Goal: Task Accomplishment & Management: Use online tool/utility

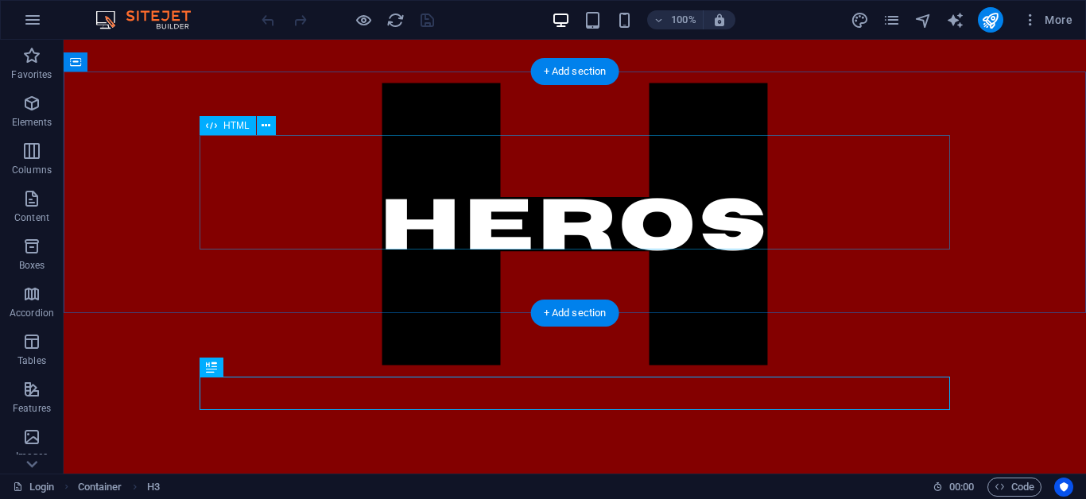
scroll to position [366, 0]
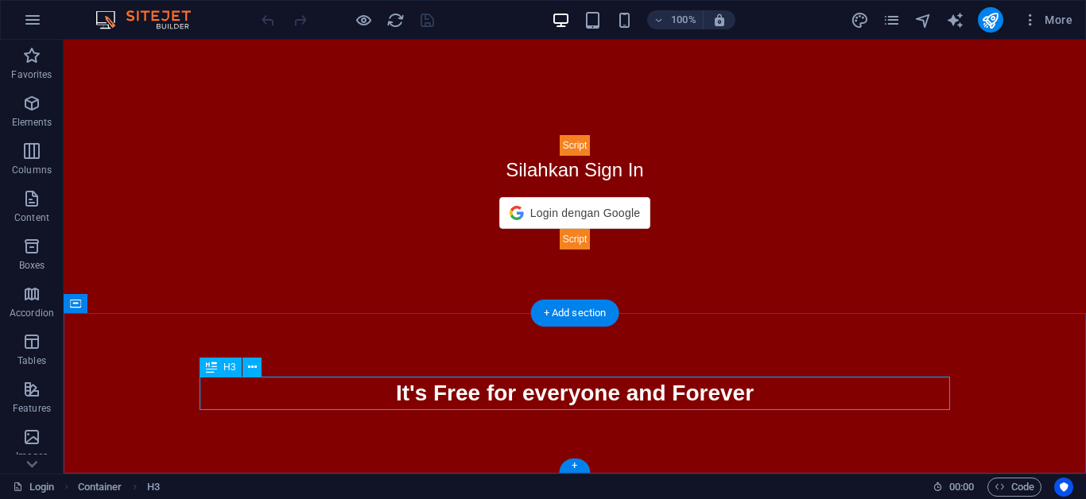
click at [555, 398] on div "It's Free for everyone and Forever" at bounding box center [574, 393] width 750 height 33
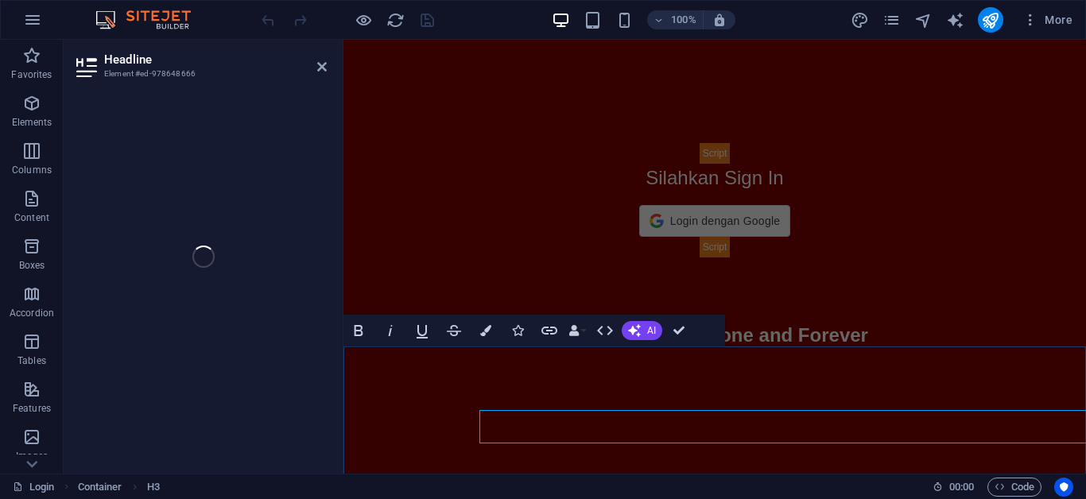
scroll to position [332, 0]
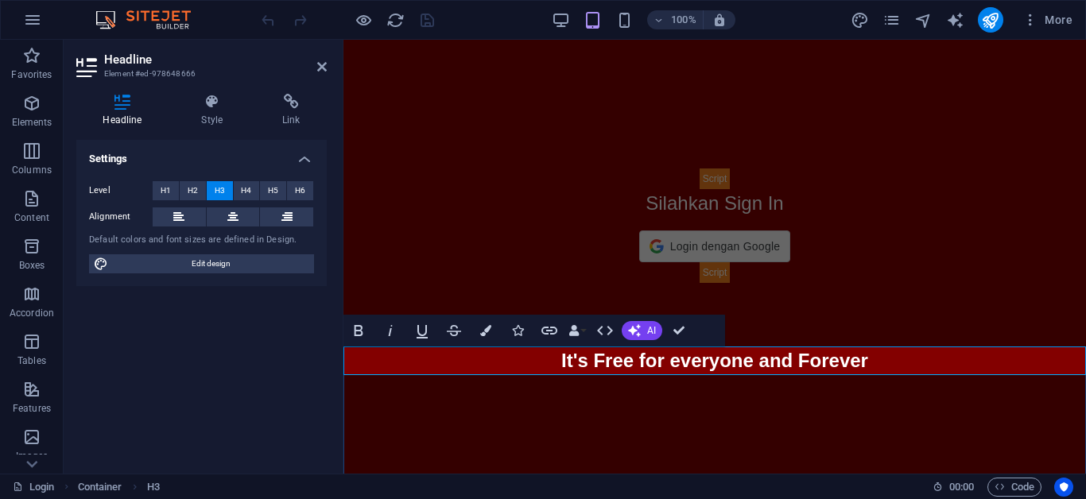
click at [794, 360] on span "It's Free for everyone and Forever" at bounding box center [714, 360] width 307 height 21
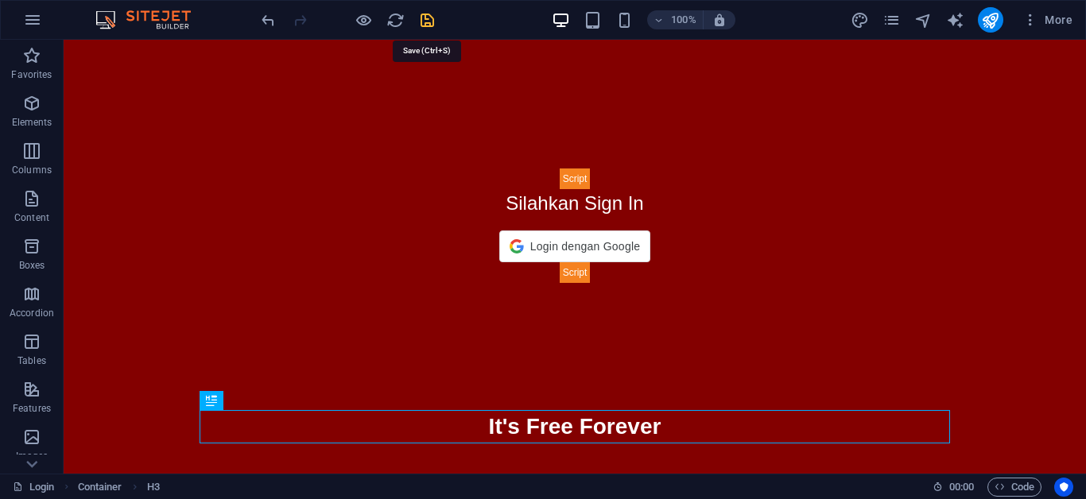
click at [427, 24] on icon "save" at bounding box center [427, 20] width 18 height 18
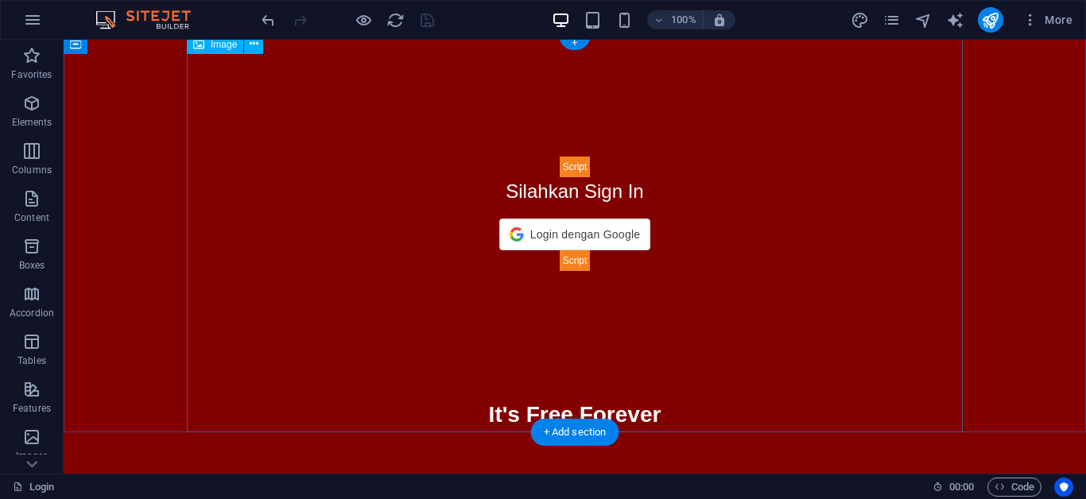
scroll to position [366, 0]
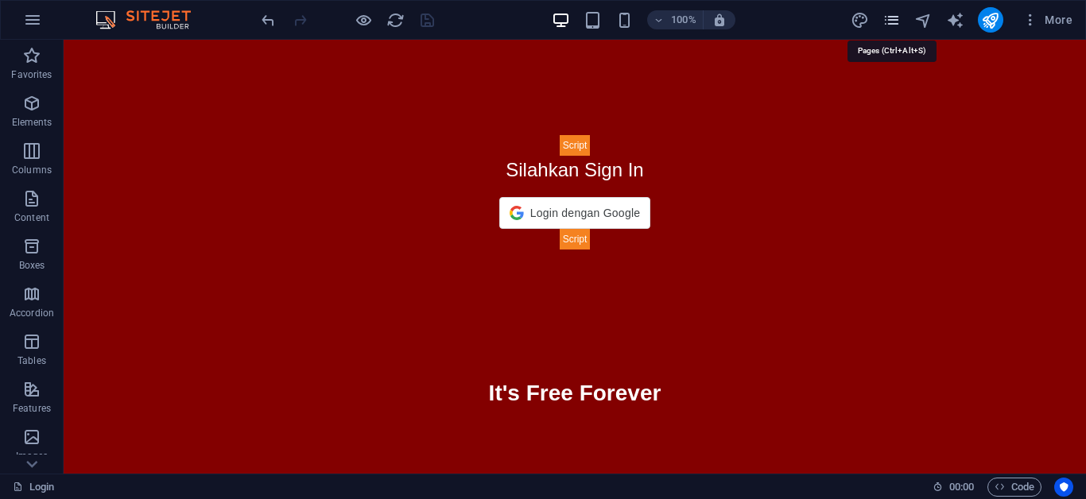
click at [897, 21] on icon "pages" at bounding box center [891, 20] width 18 height 18
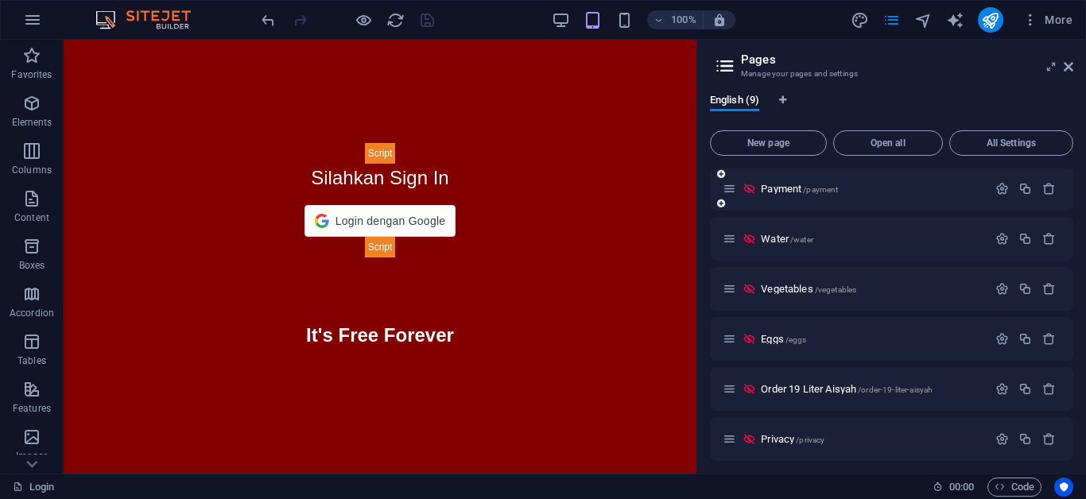
scroll to position [77, 0]
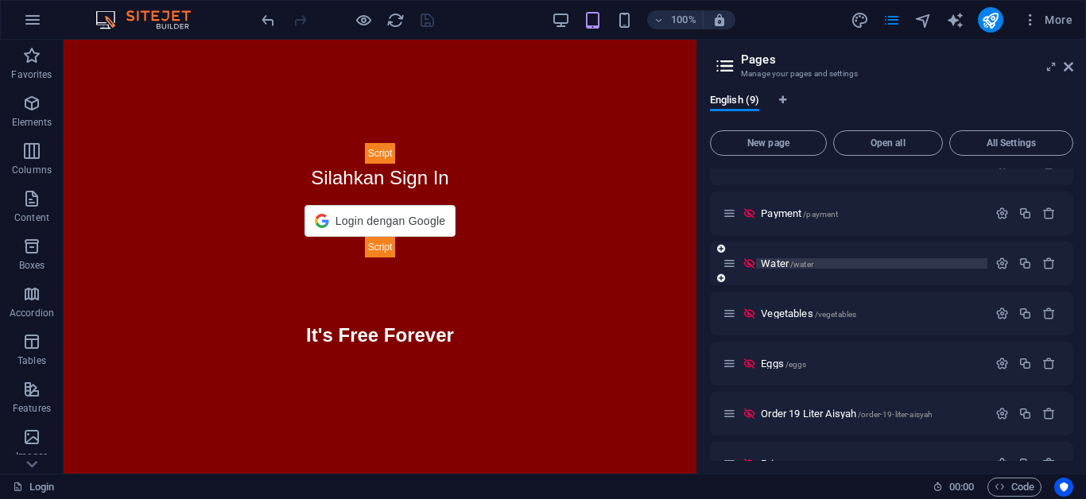
click at [778, 261] on span "Water /water" at bounding box center [787, 264] width 52 height 12
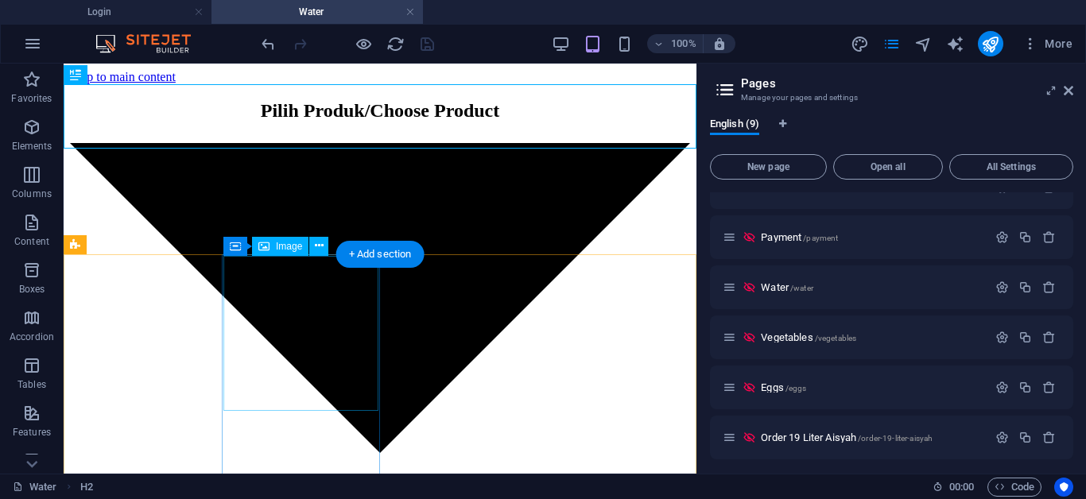
scroll to position [0, 0]
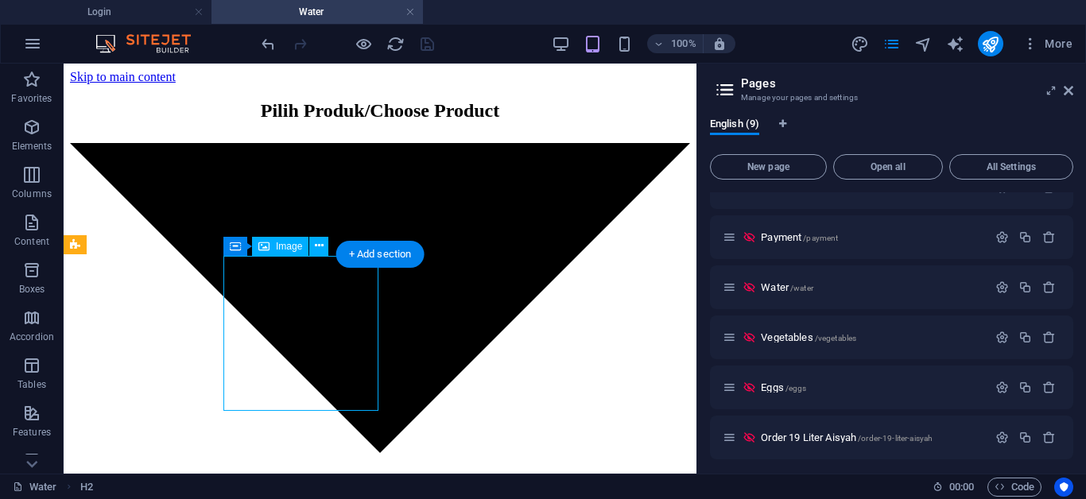
select select "%"
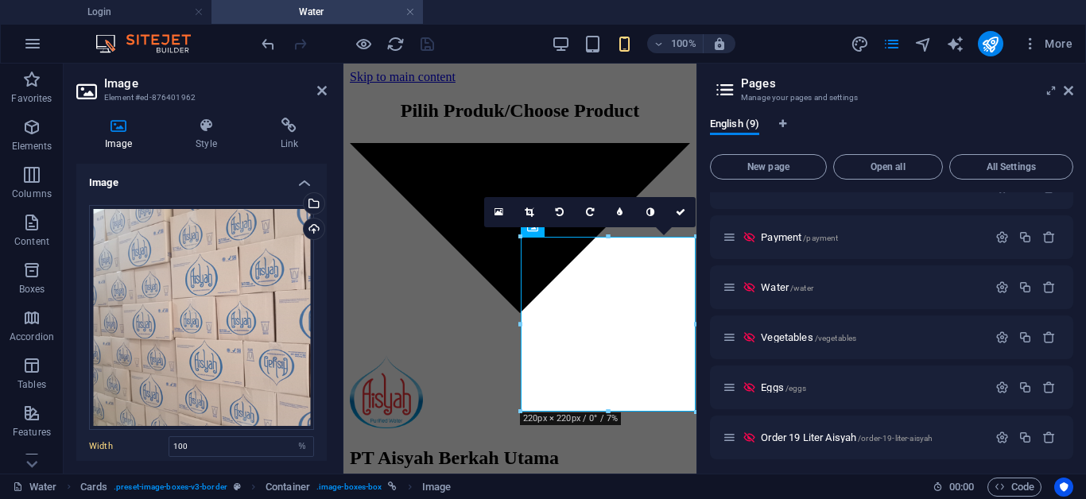
scroll to position [14, 0]
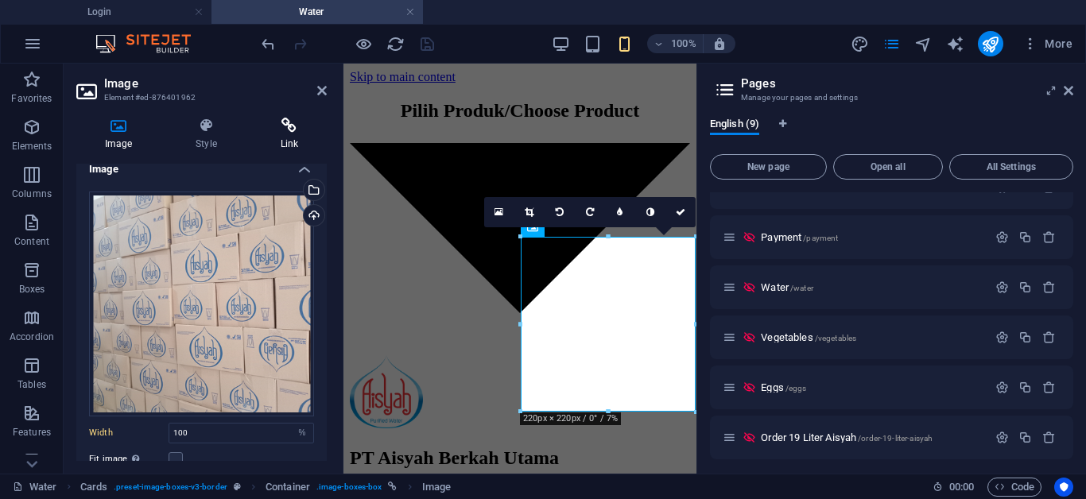
click at [278, 128] on icon at bounding box center [289, 126] width 75 height 16
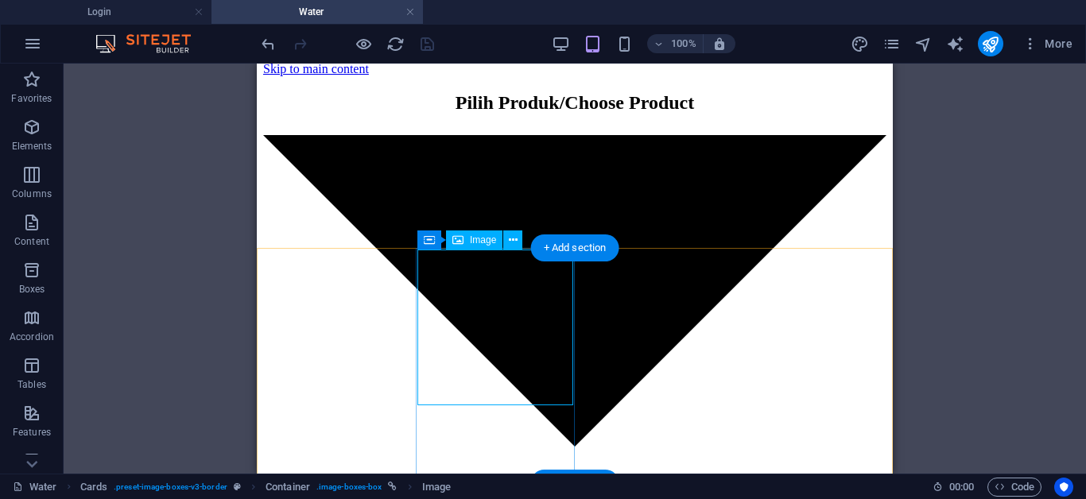
scroll to position [16, 0]
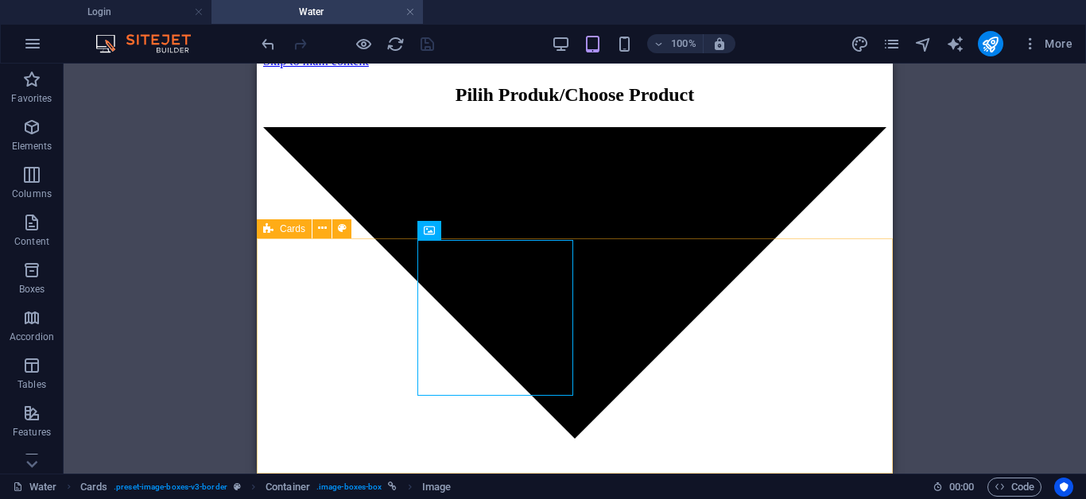
click at [291, 236] on div "Cards" at bounding box center [284, 228] width 55 height 19
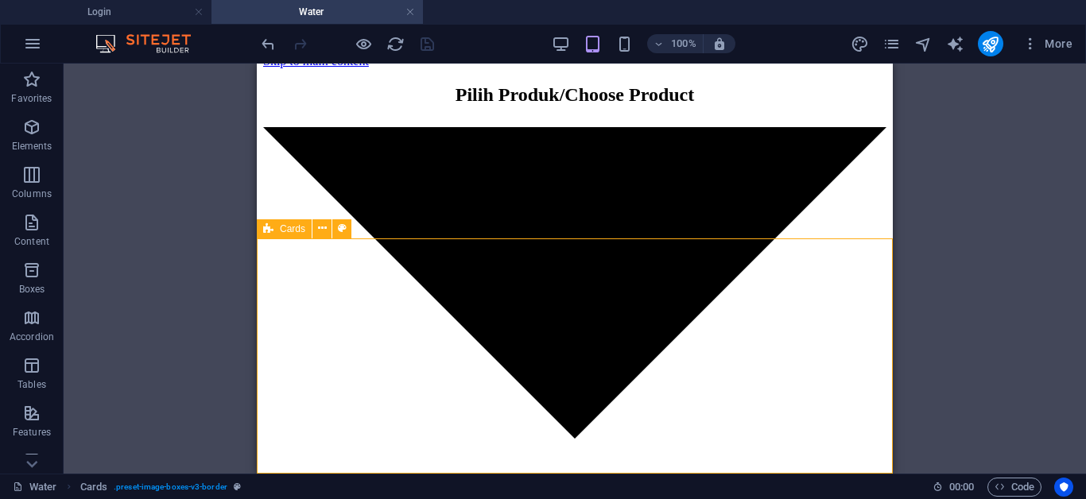
click at [291, 236] on div "Cards" at bounding box center [284, 228] width 55 height 19
select select "%"
select select "px"
select select "%"
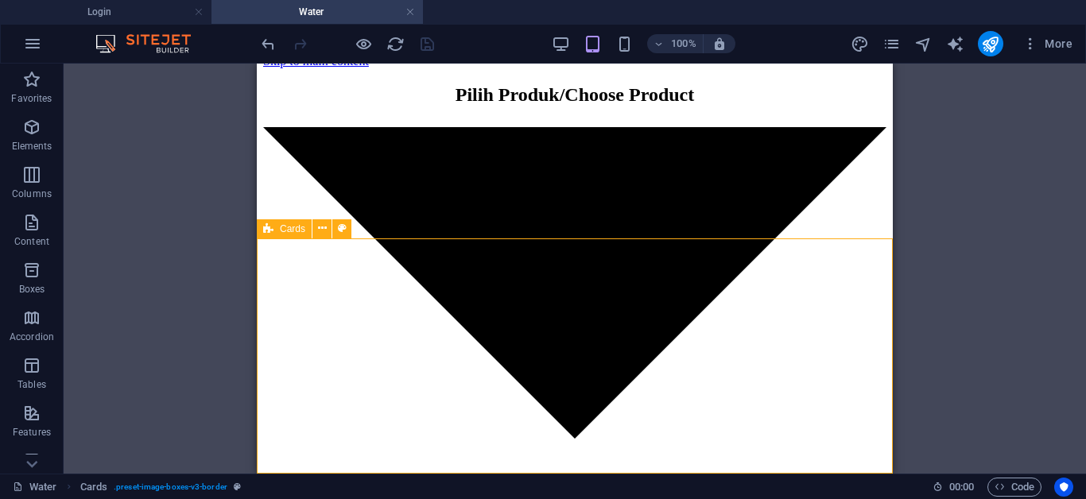
select select "px"
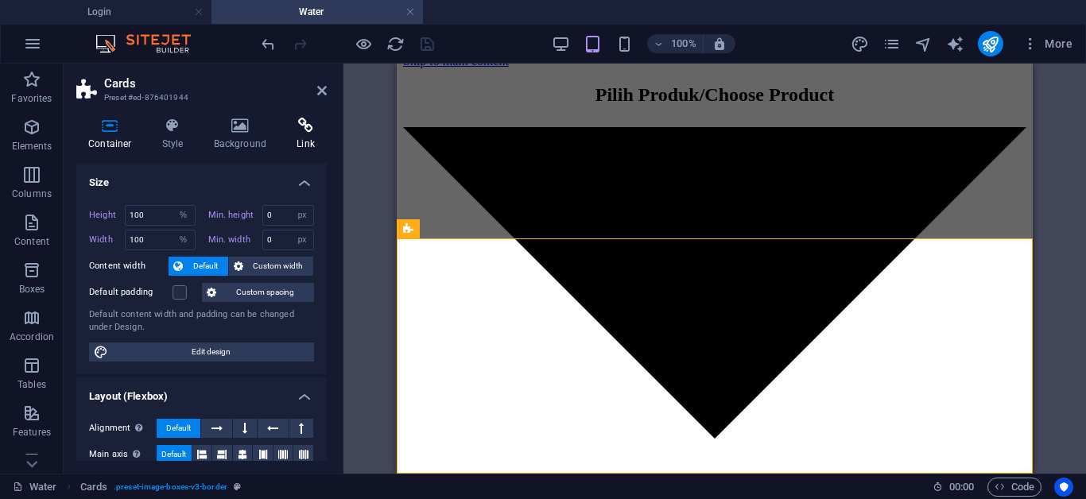
click at [308, 132] on icon at bounding box center [306, 126] width 42 height 16
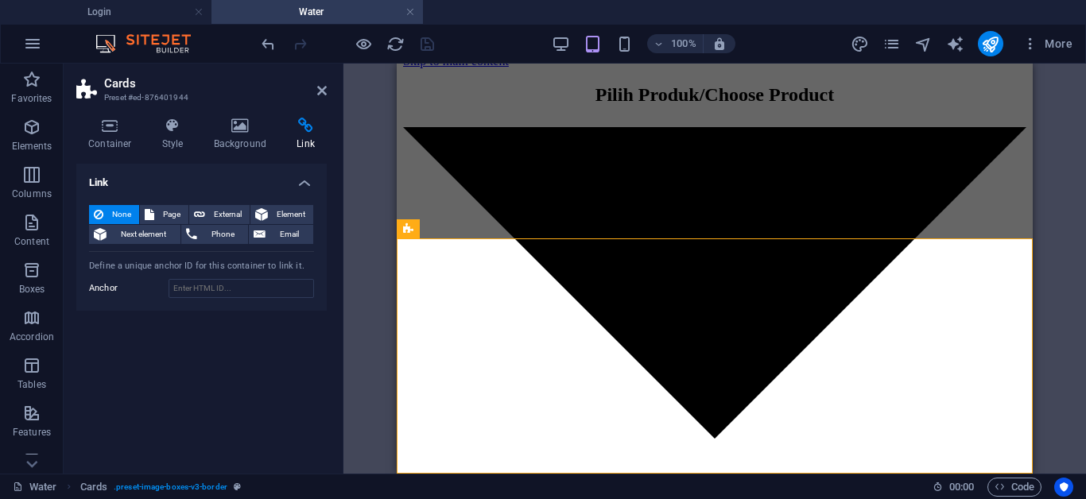
scroll to position [0, 0]
click at [572, 233] on icon at bounding box center [567, 228] width 11 height 19
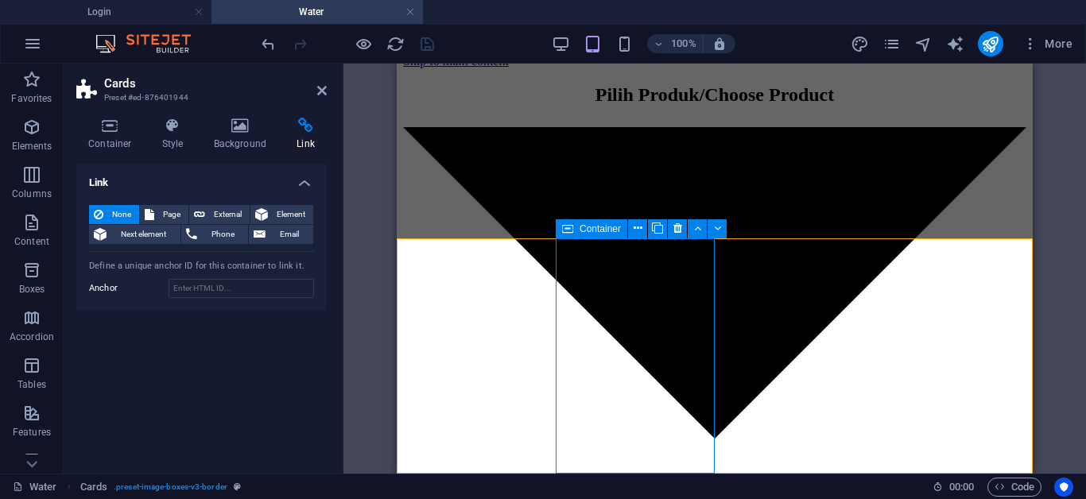
click at [572, 233] on icon at bounding box center [567, 228] width 11 height 19
select select "6"
select select
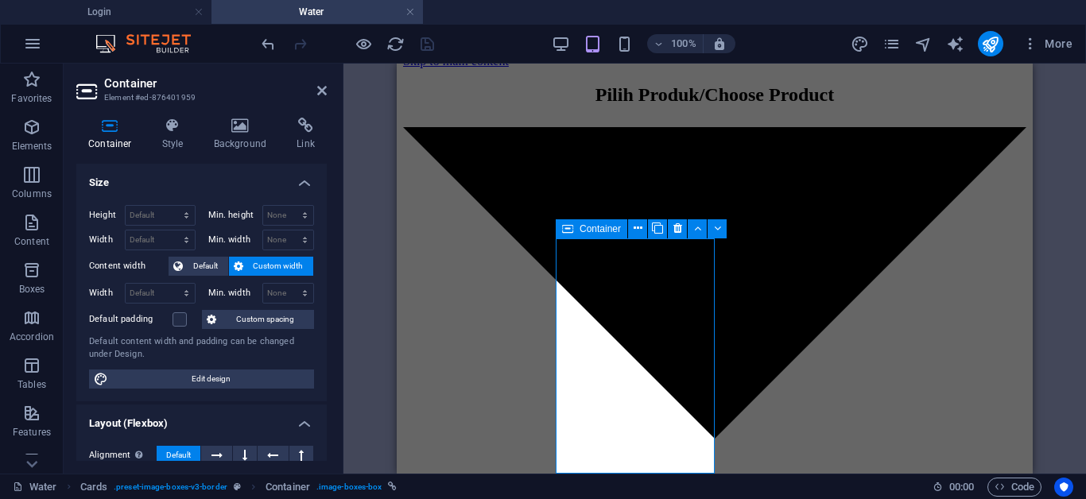
scroll to position [14, 0]
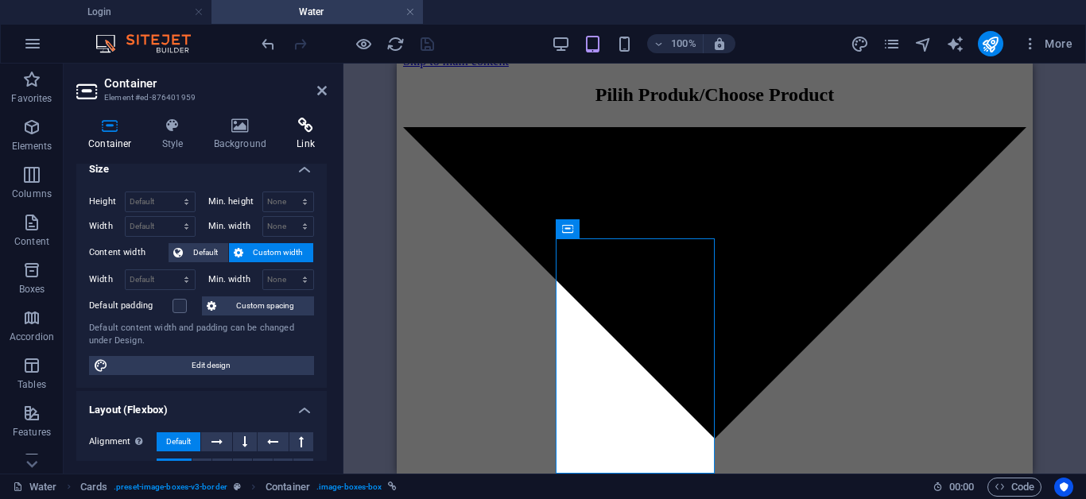
click at [297, 129] on icon at bounding box center [306, 126] width 42 height 16
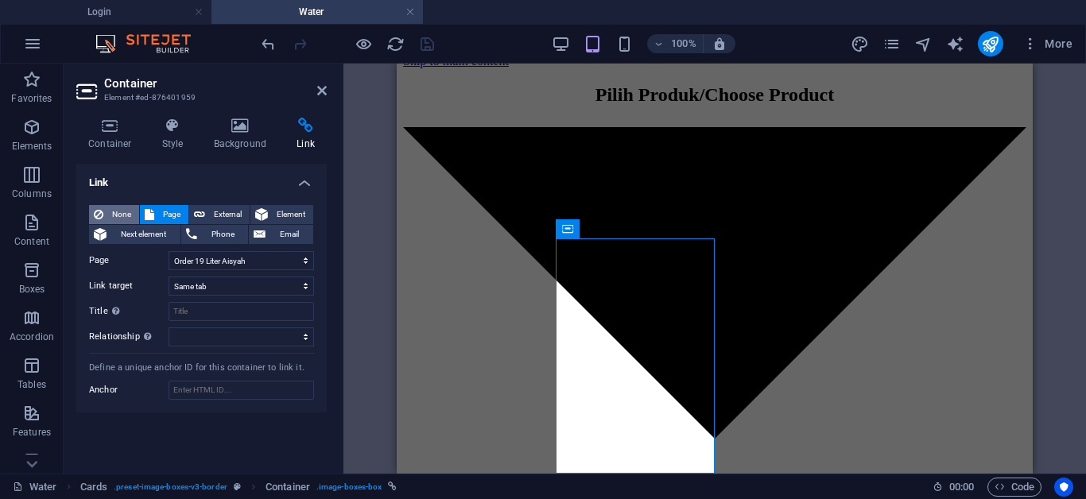
click at [118, 215] on span "None" at bounding box center [121, 214] width 26 height 19
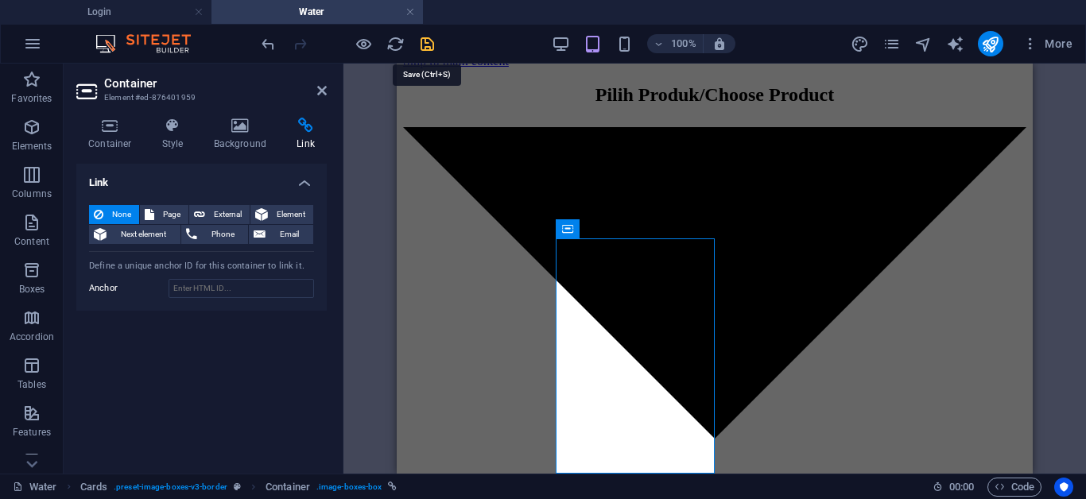
click at [425, 45] on icon "save" at bounding box center [427, 44] width 18 height 18
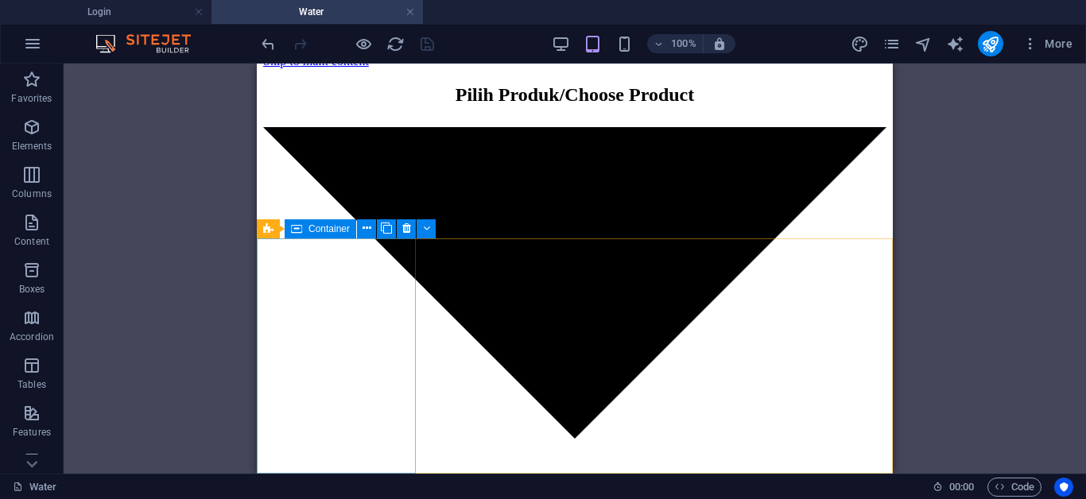
click at [319, 233] on span "Container" at bounding box center [328, 229] width 41 height 10
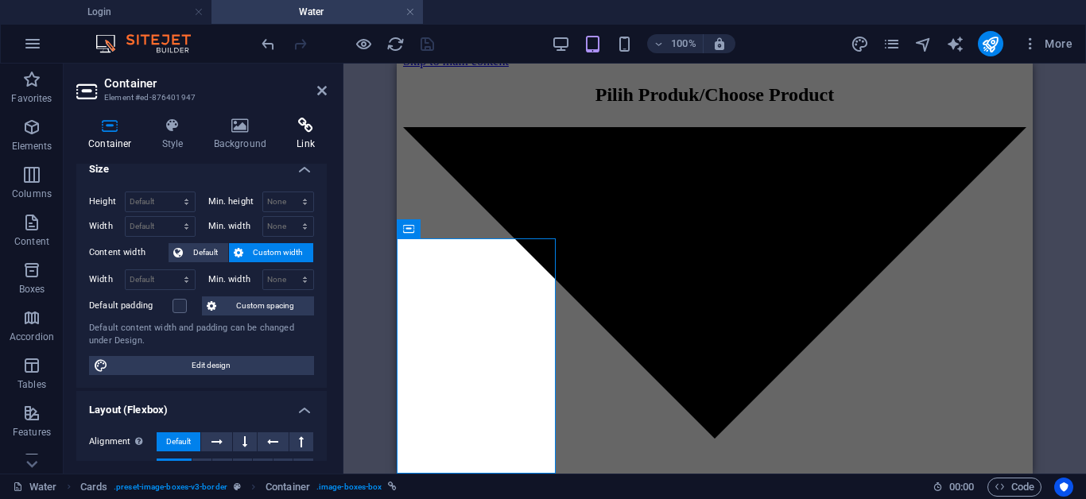
click at [290, 135] on h4 "Link" at bounding box center [306, 134] width 42 height 33
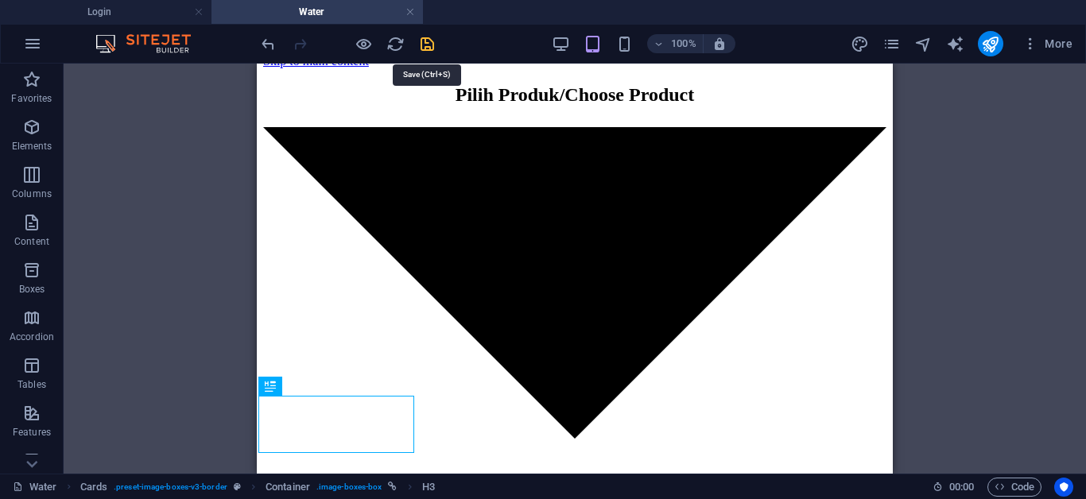
click at [431, 43] on icon "save" at bounding box center [427, 44] width 18 height 18
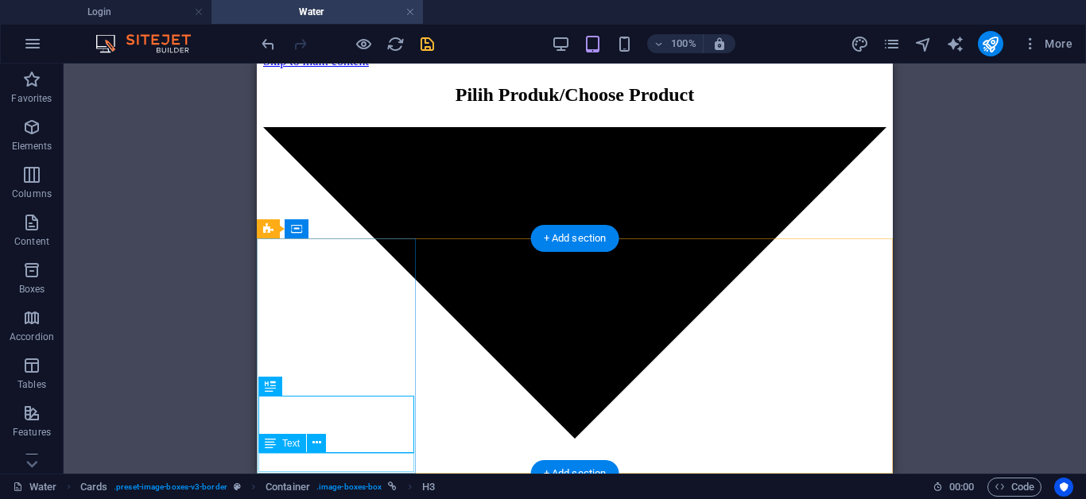
click at [350, 468] on div "H2 Container H3 Cards Container H2 Container Image Container Cards Image Cards …" at bounding box center [575, 269] width 1022 height 410
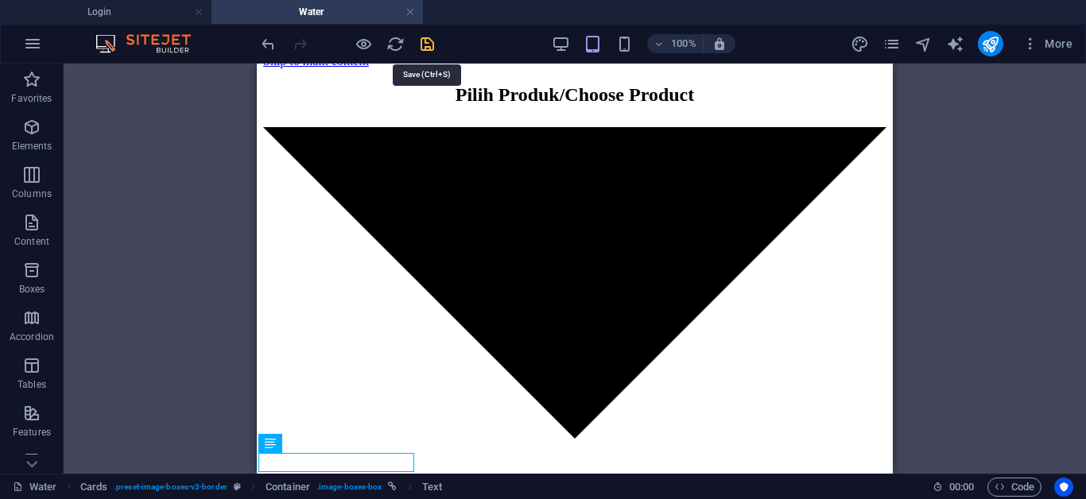
click at [426, 48] on icon "save" at bounding box center [427, 44] width 18 height 18
